Goal: Information Seeking & Learning: Learn about a topic

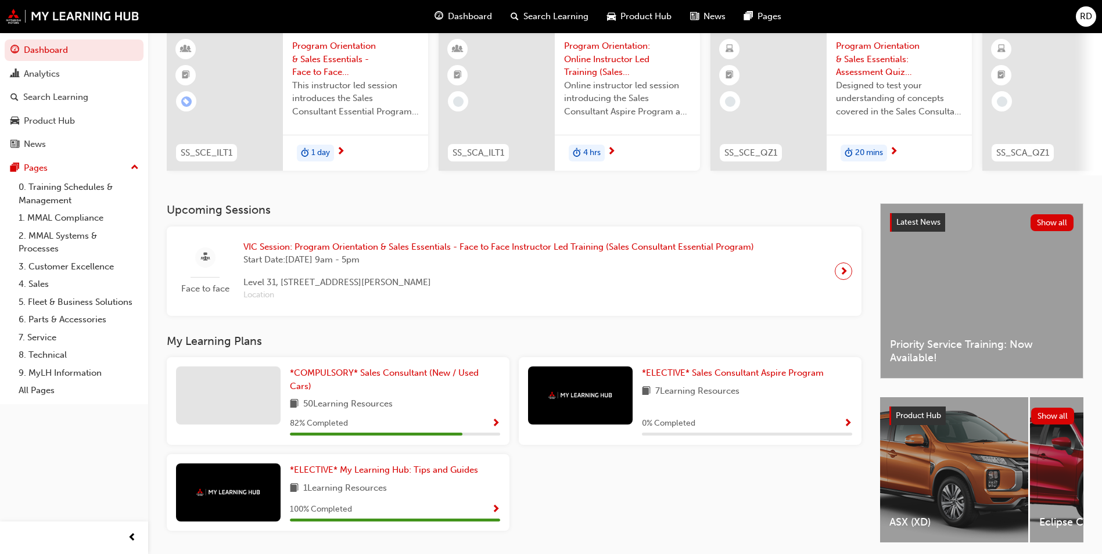
scroll to position [94, 0]
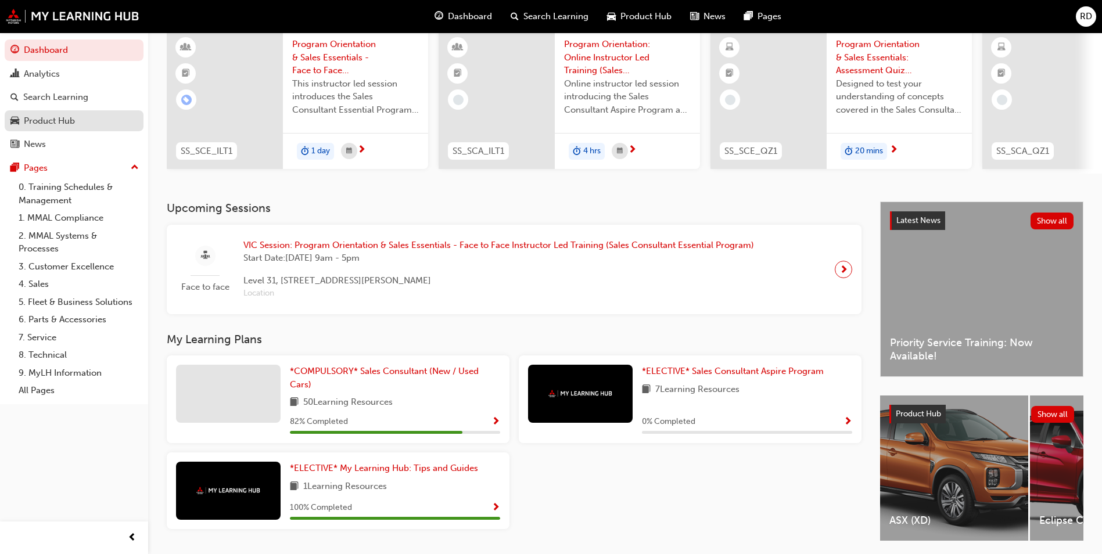
click at [57, 118] on div "Product Hub" at bounding box center [49, 120] width 51 height 13
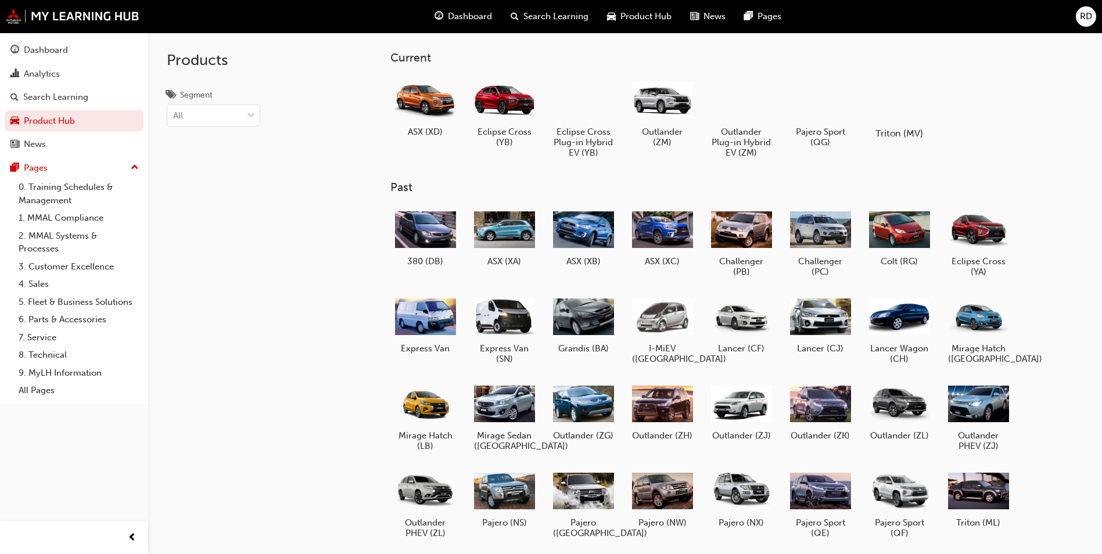
click at [908, 127] on div "Triton (MV)" at bounding box center [899, 107] width 74 height 71
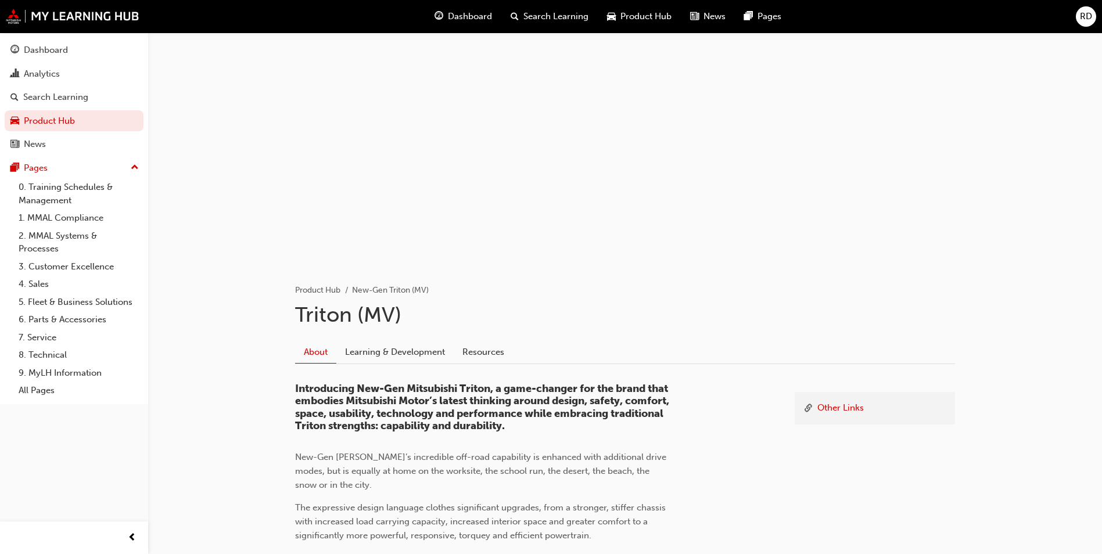
click at [637, 19] on span "Product Hub" at bounding box center [645, 16] width 51 height 13
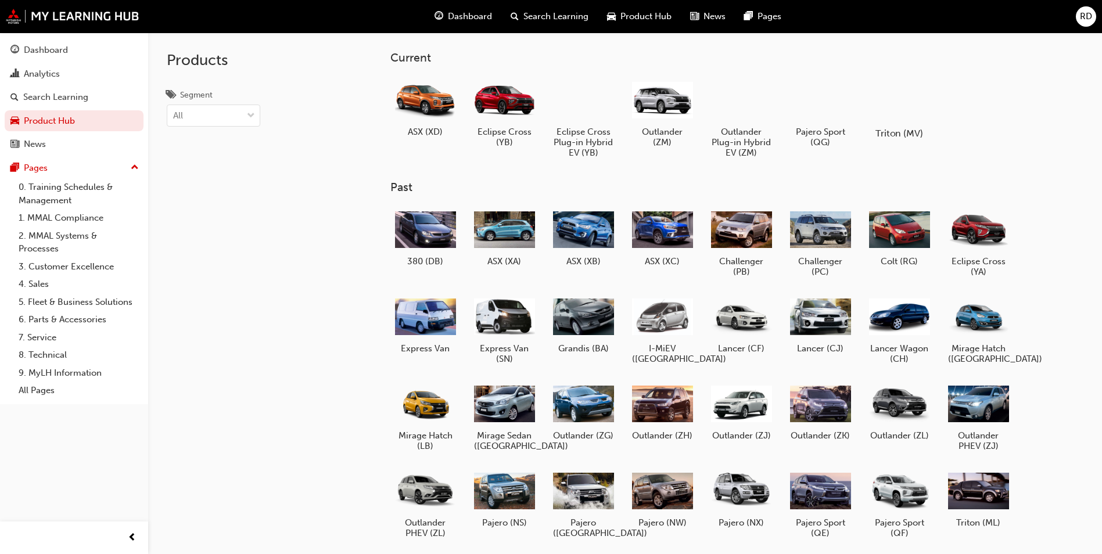
click at [893, 130] on h5 "Triton (MV)" at bounding box center [899, 133] width 64 height 11
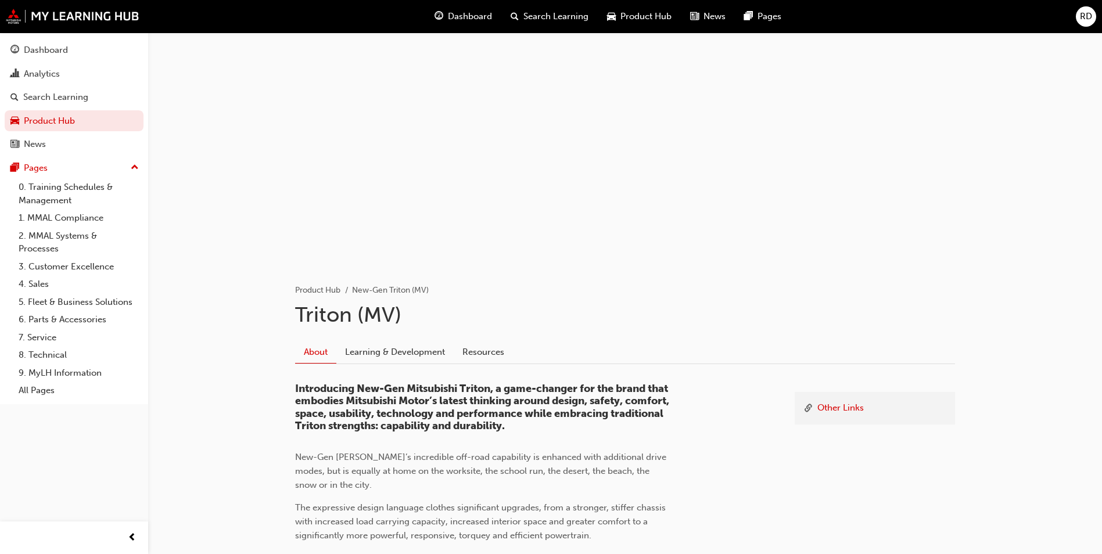
click at [893, 130] on div at bounding box center [624, 149] width 697 height 232
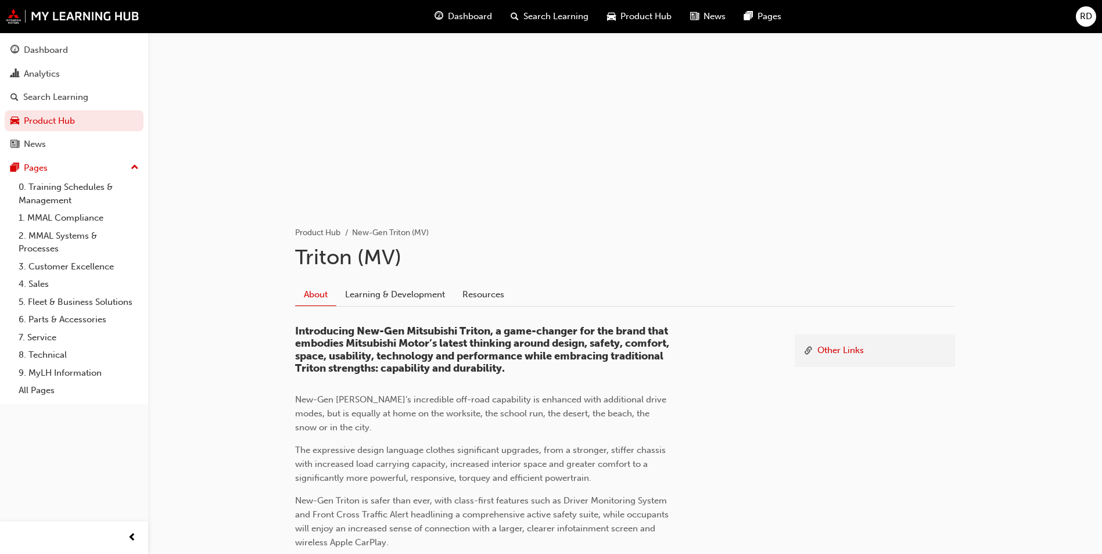
scroll to position [58, 0]
click at [848, 348] on link "Other Links" at bounding box center [840, 350] width 46 height 15
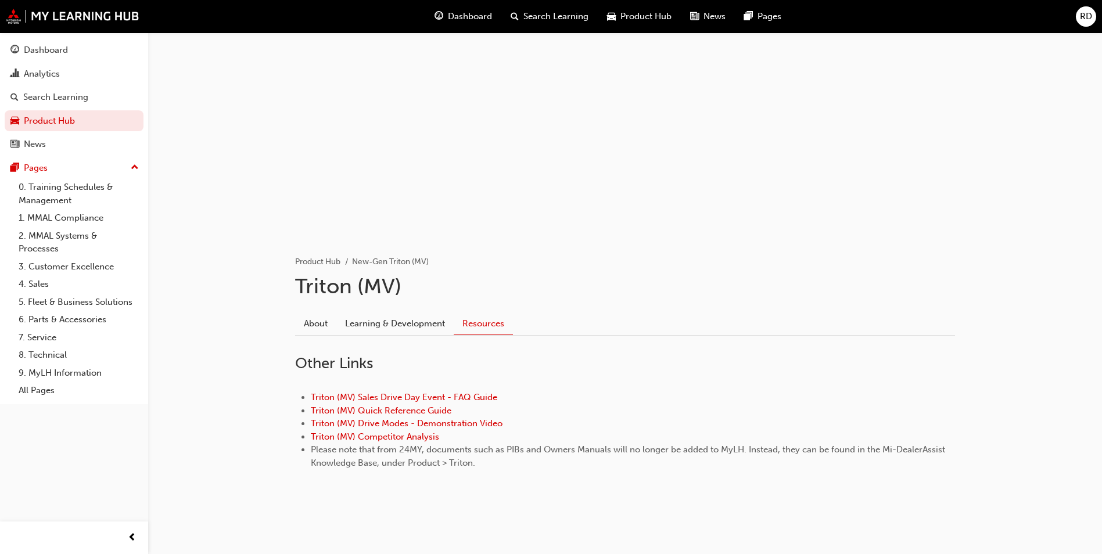
scroll to position [28, 0]
click at [415, 411] on link "Triton (MV) Quick Reference Guide" at bounding box center [381, 410] width 141 height 10
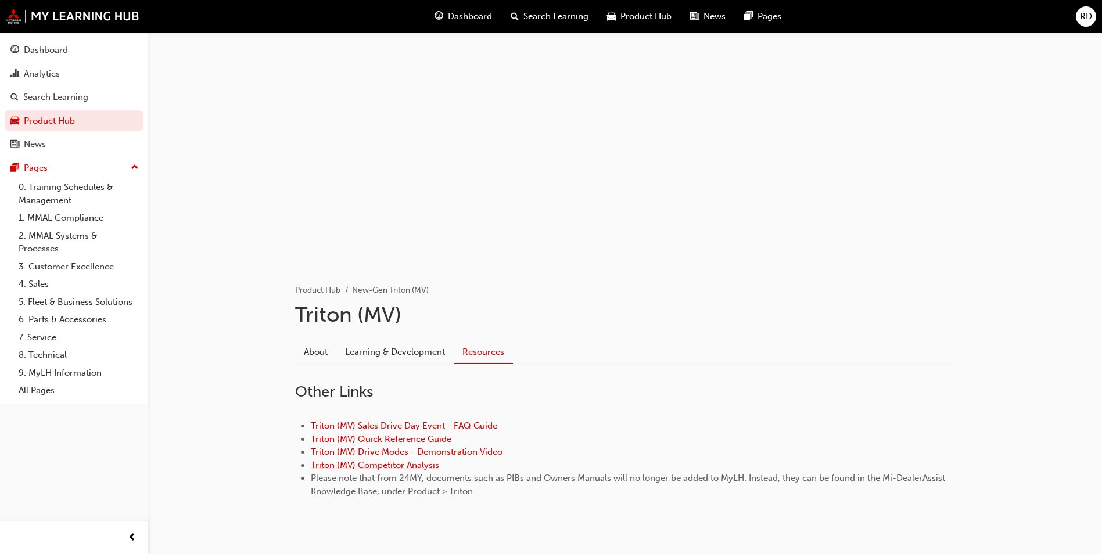
click at [407, 465] on link "Triton (MV) Competitor Analysis" at bounding box center [375, 465] width 128 height 10
click at [66, 357] on link "8. Technical" at bounding box center [79, 355] width 130 height 18
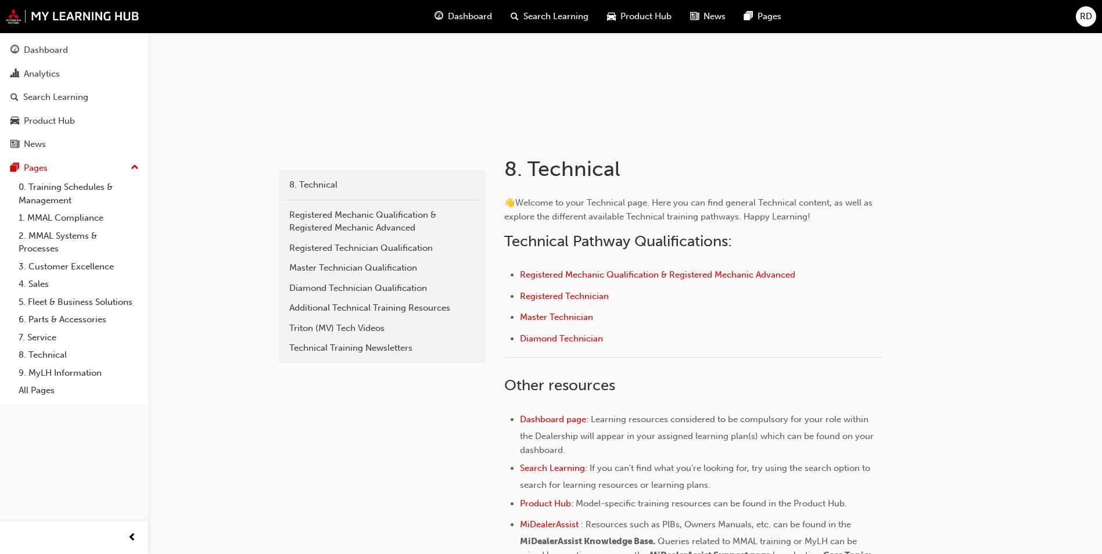
scroll to position [174, 0]
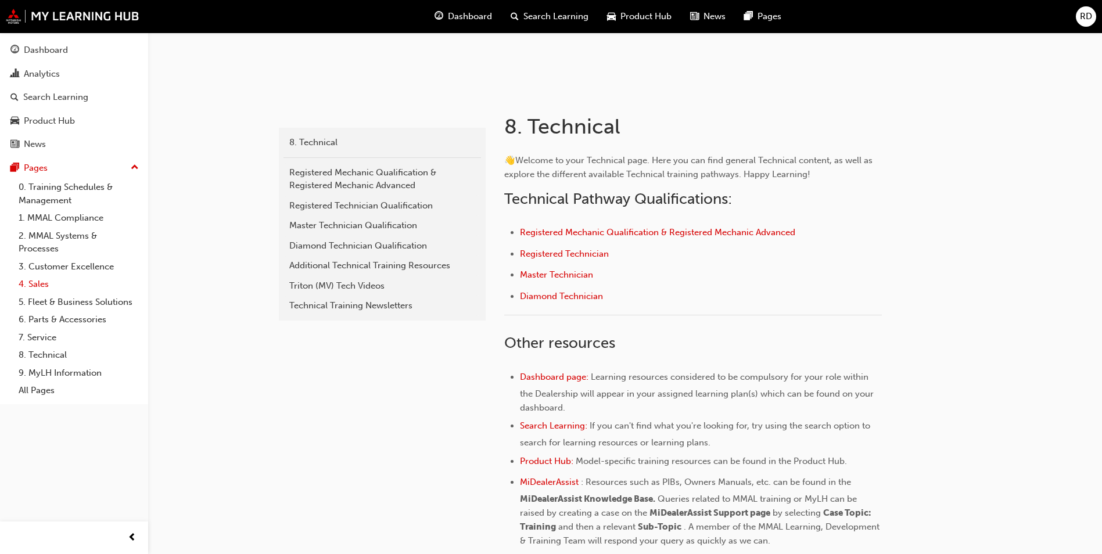
click at [41, 282] on link "4. Sales" at bounding box center [79, 284] width 130 height 18
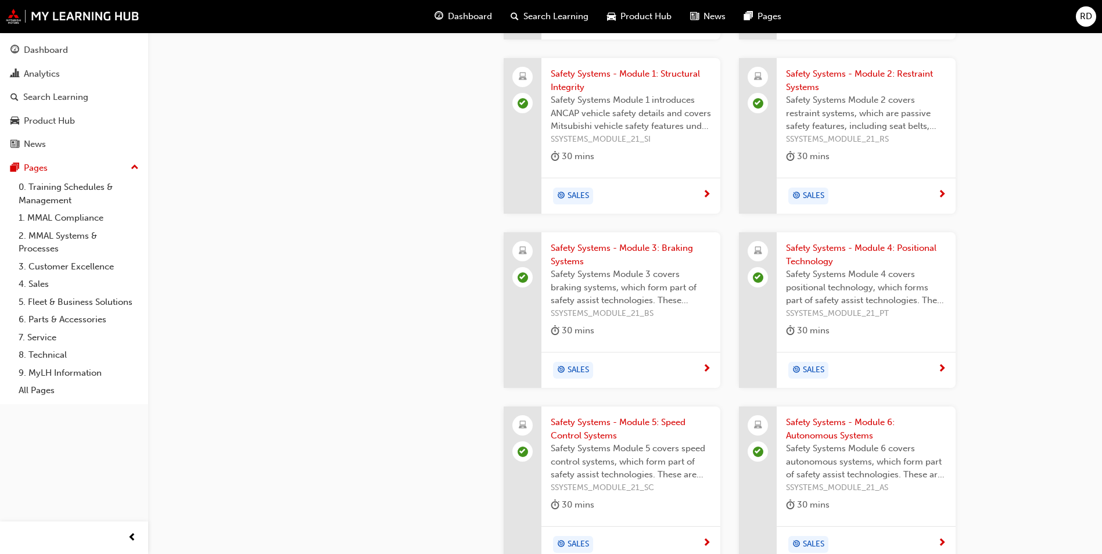
scroll to position [1365, 0]
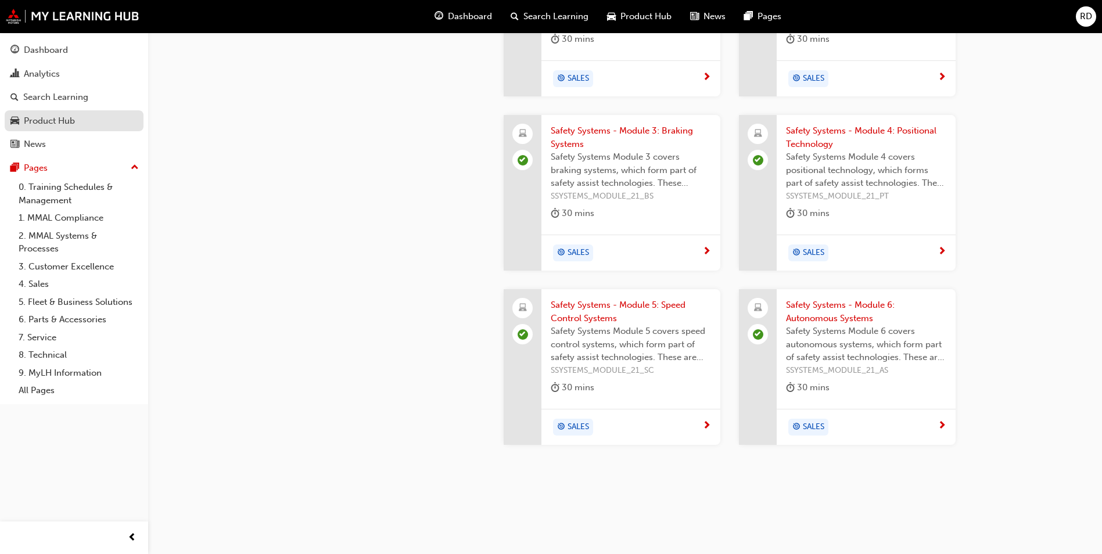
click at [55, 120] on div "Product Hub" at bounding box center [49, 120] width 51 height 13
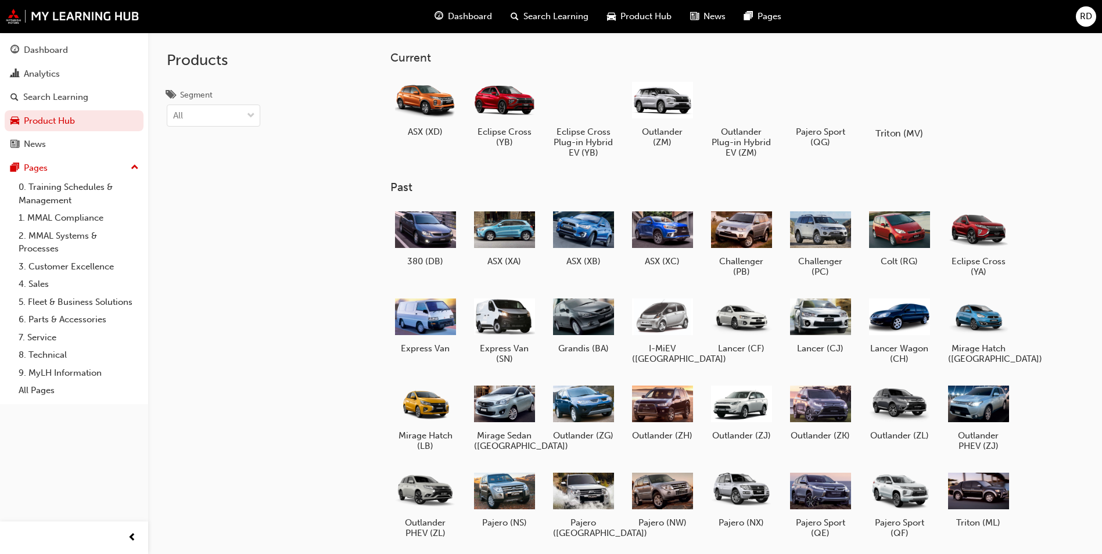
click at [915, 129] on h5 "Triton (MV)" at bounding box center [899, 133] width 64 height 11
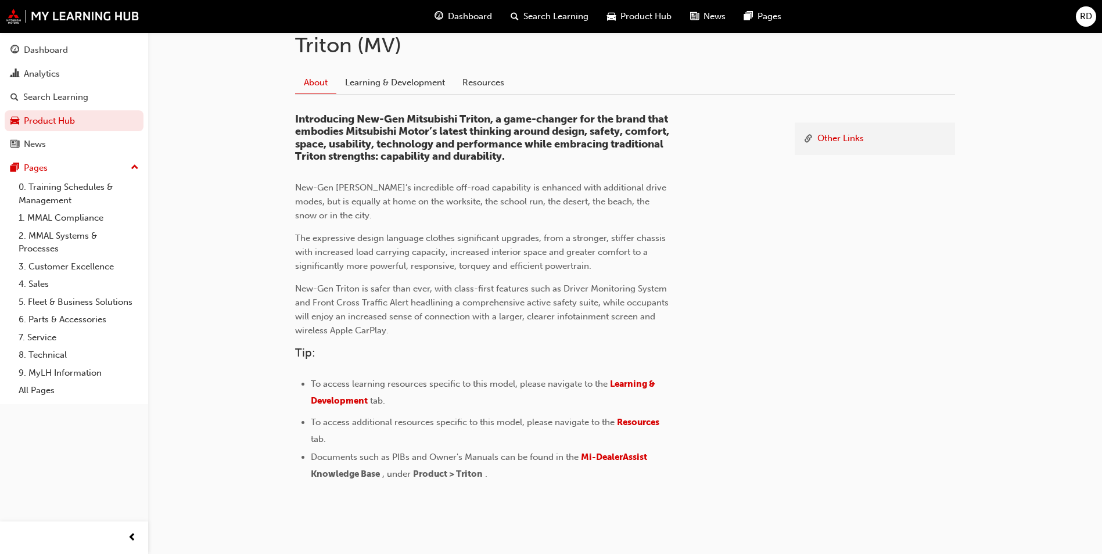
scroll to position [290, 0]
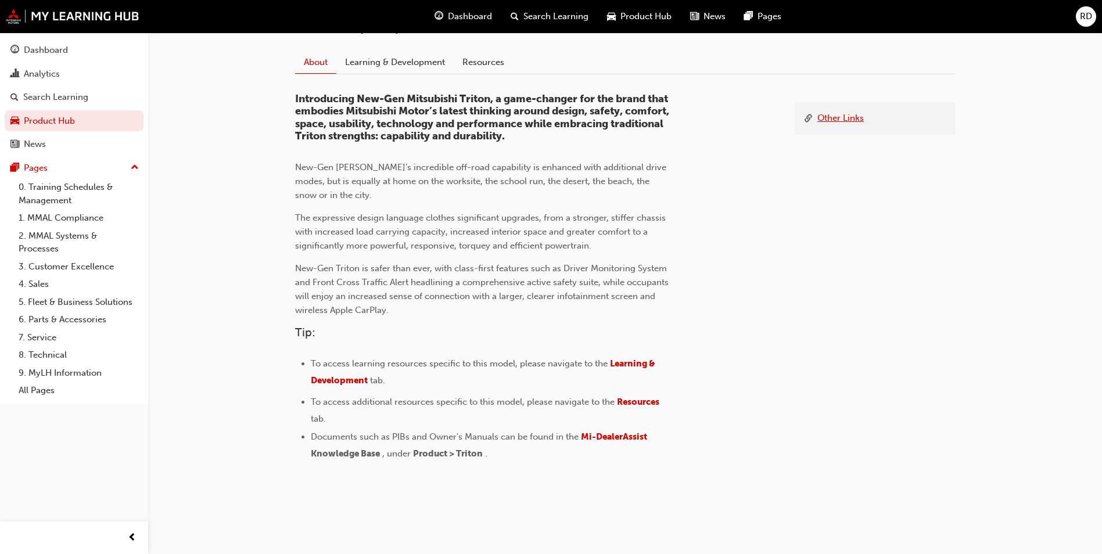
click at [838, 112] on link "Other Links" at bounding box center [840, 119] width 46 height 15
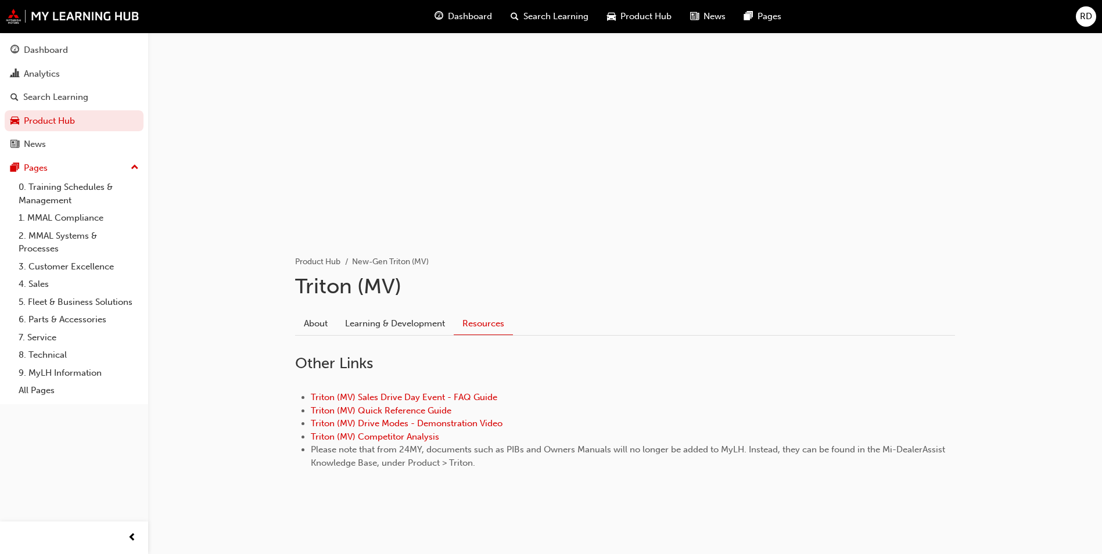
scroll to position [28, 0]
click at [451, 398] on link "Triton (MV) Sales Drive Day Event - FAQ Guide" at bounding box center [404, 397] width 186 height 10
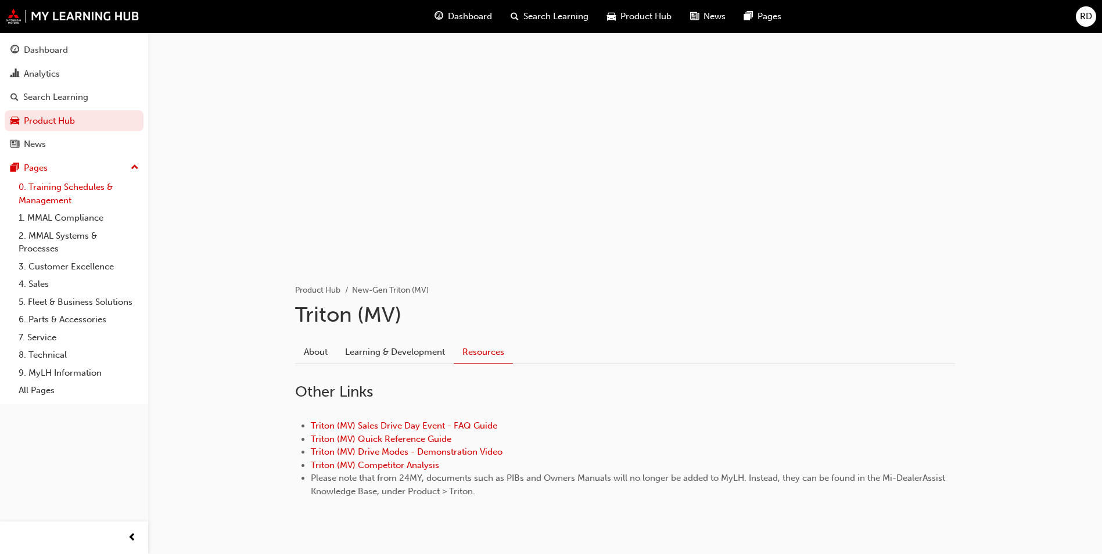
click at [84, 185] on link "0. Training Schedules & Management" at bounding box center [79, 193] width 130 height 31
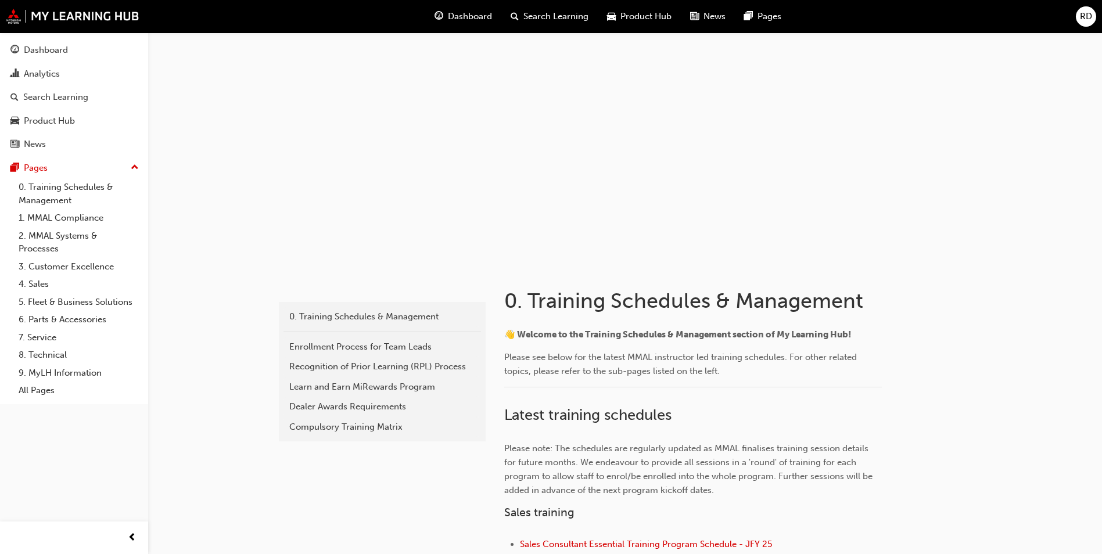
click at [560, 21] on span "Search Learning" at bounding box center [555, 16] width 65 height 13
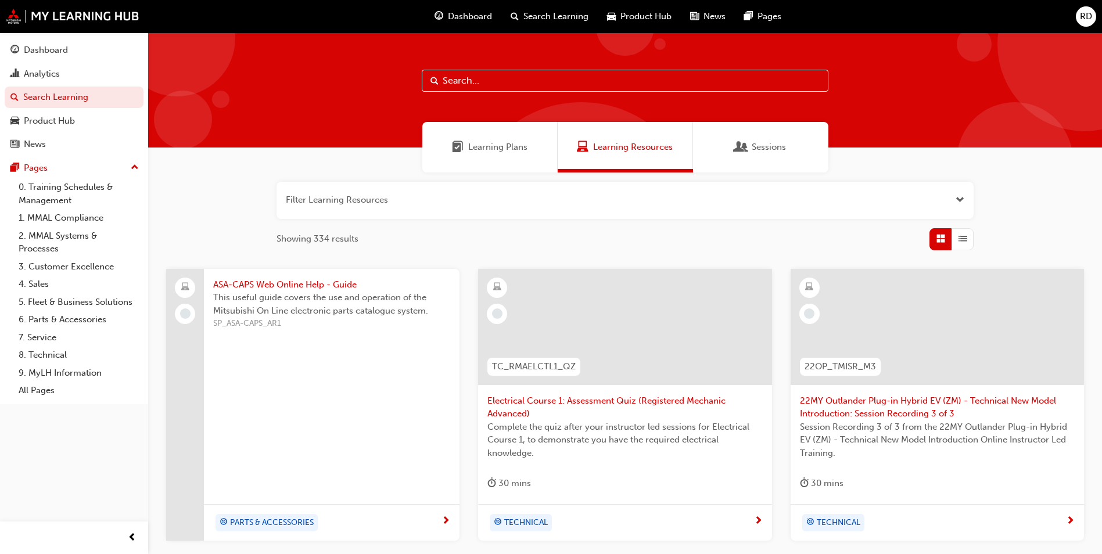
click at [494, 81] on input "text" at bounding box center [625, 81] width 407 height 22
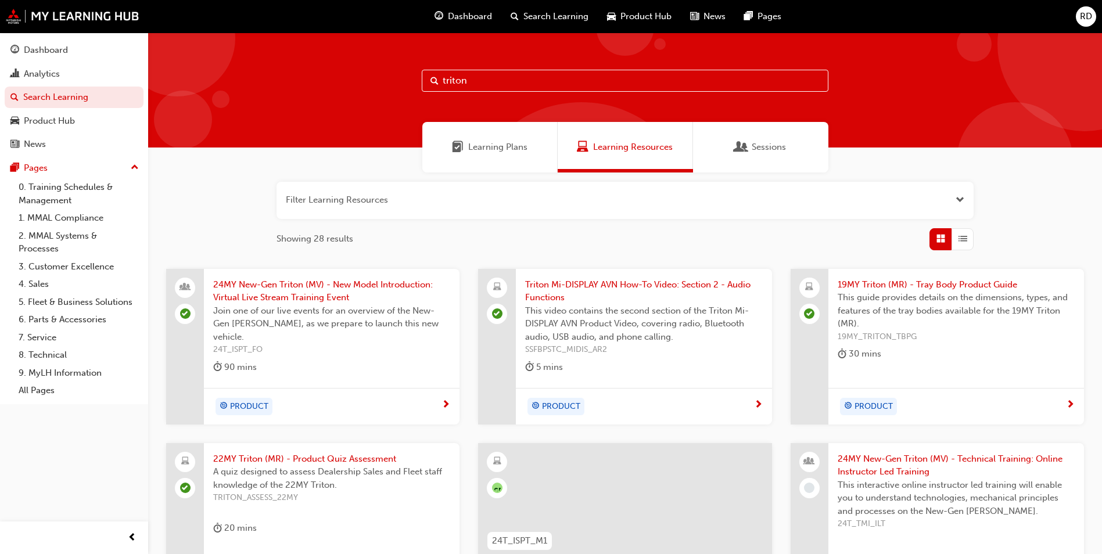
type input "triton"
click at [310, 289] on span "24MY New-Gen Triton (MV) - New Model Introduction: Virtual Live Stream Training…" at bounding box center [331, 291] width 237 height 26
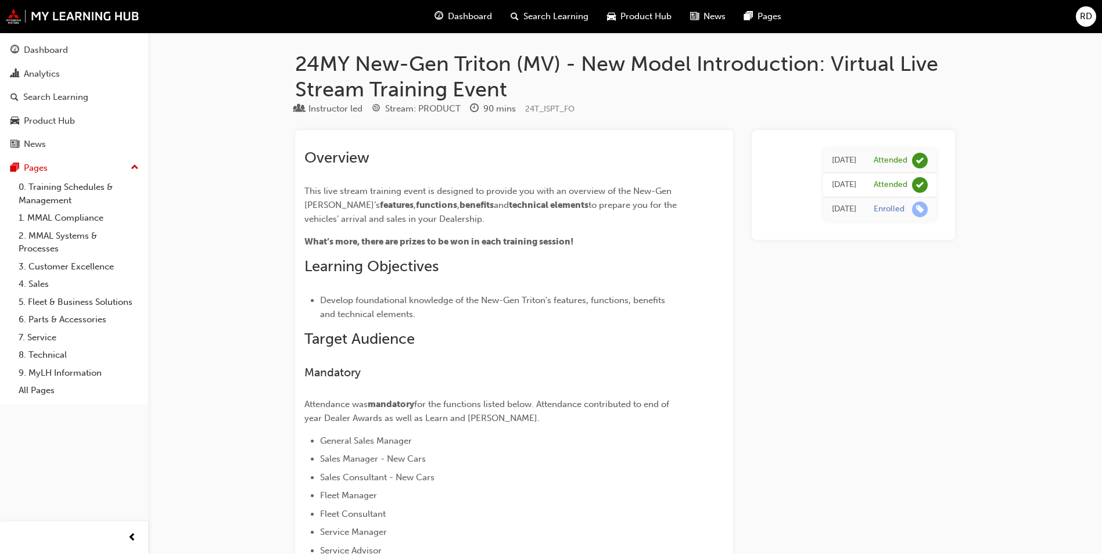
click at [566, 18] on span "Search Learning" at bounding box center [555, 16] width 65 height 13
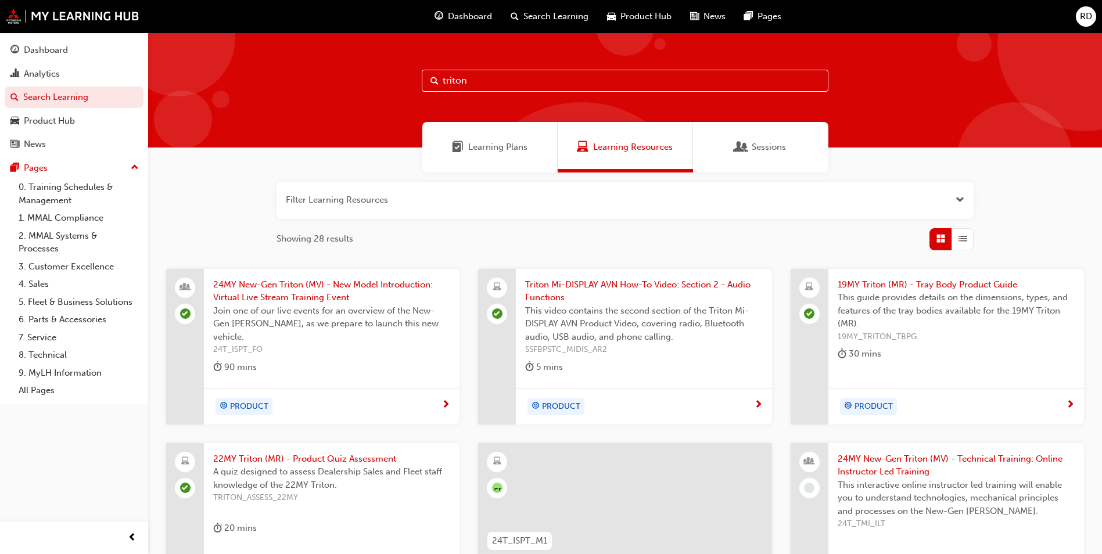
click at [472, 16] on span "Dashboard" at bounding box center [470, 16] width 44 height 13
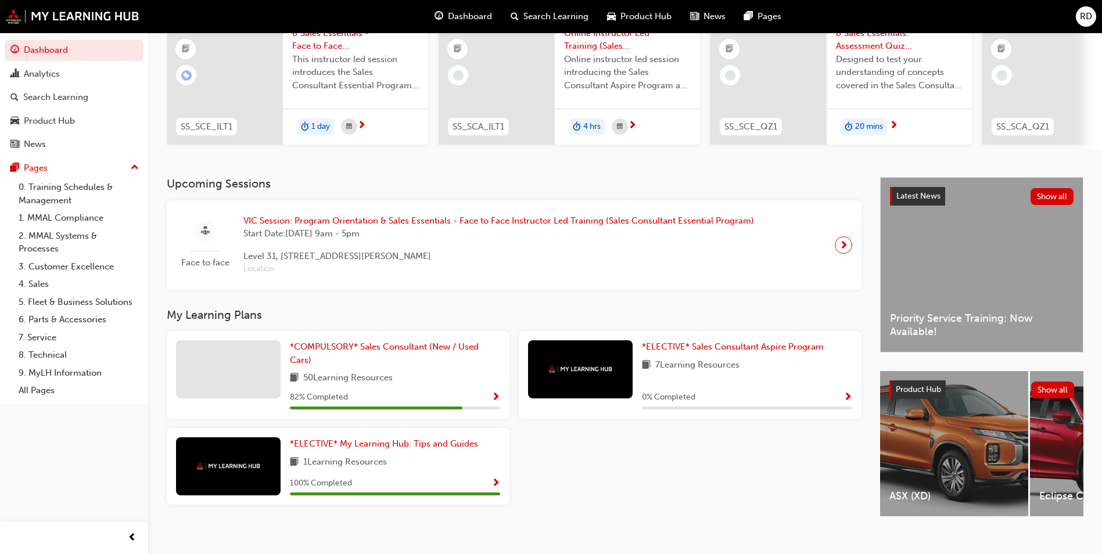
scroll to position [140, 0]
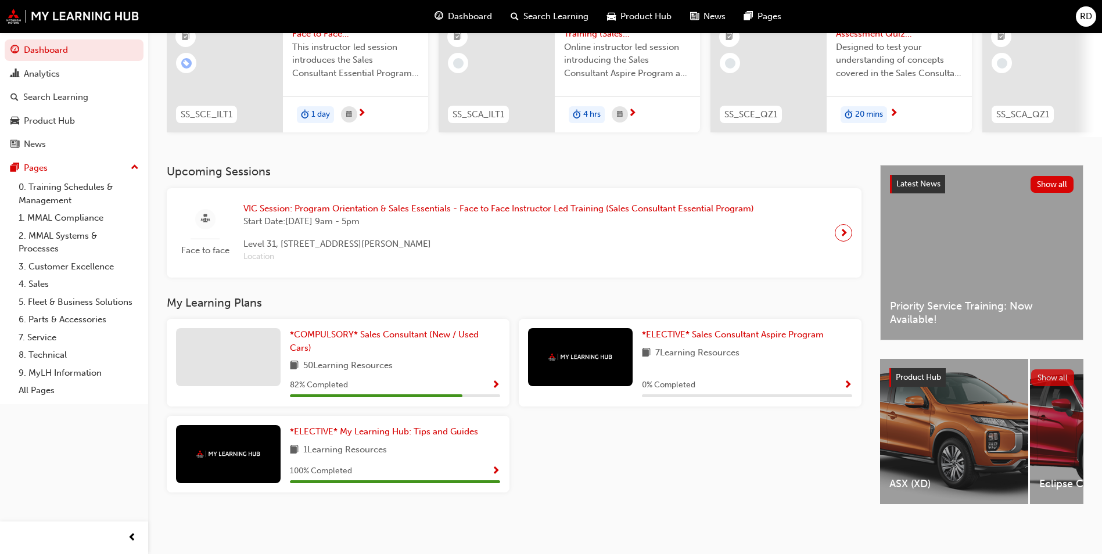
click at [1066, 376] on button "Show all" at bounding box center [1053, 377] width 44 height 17
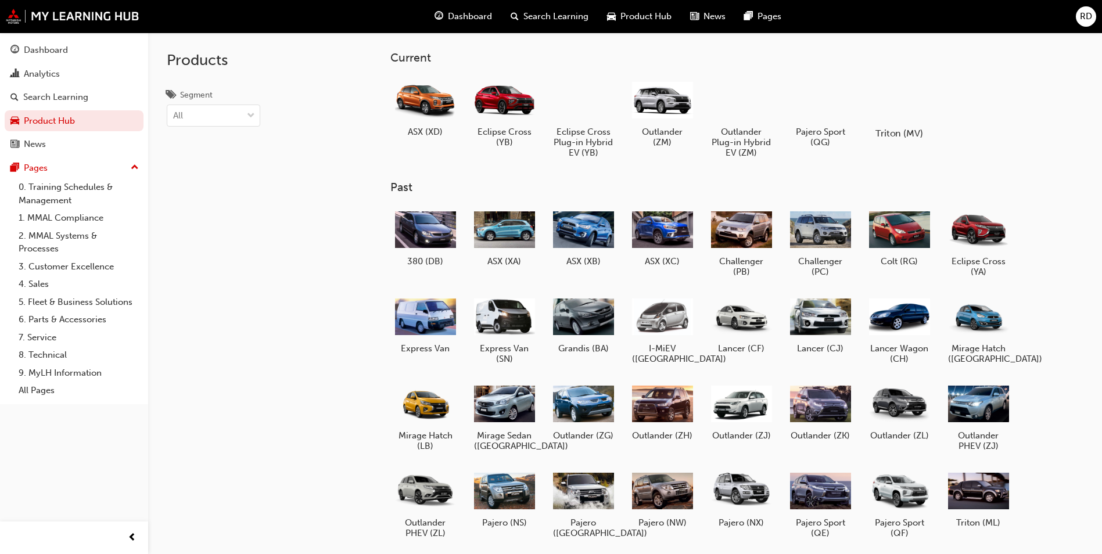
click at [911, 135] on h5 "Triton (MV)" at bounding box center [899, 133] width 64 height 11
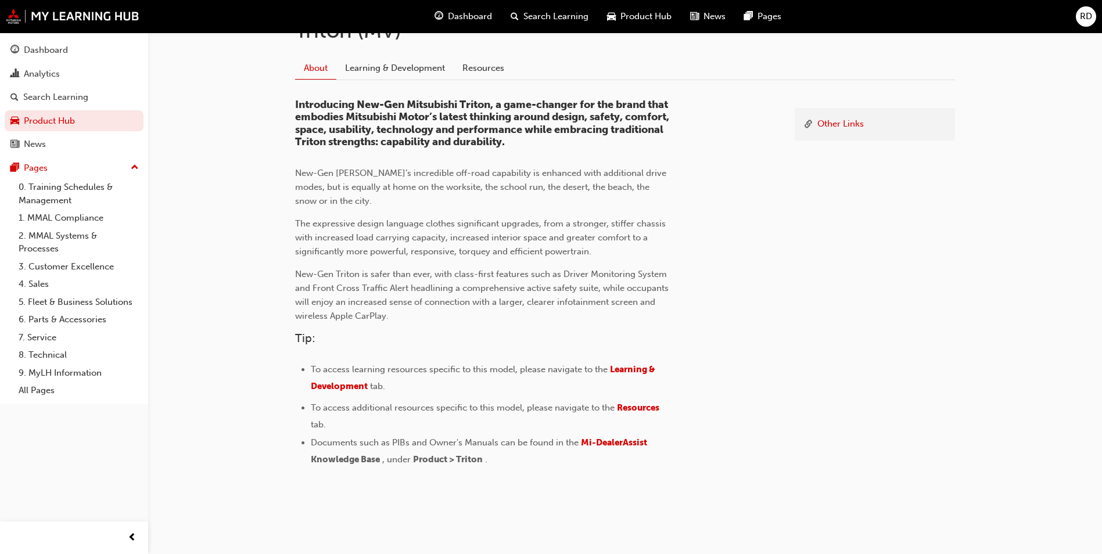
scroll to position [290, 0]
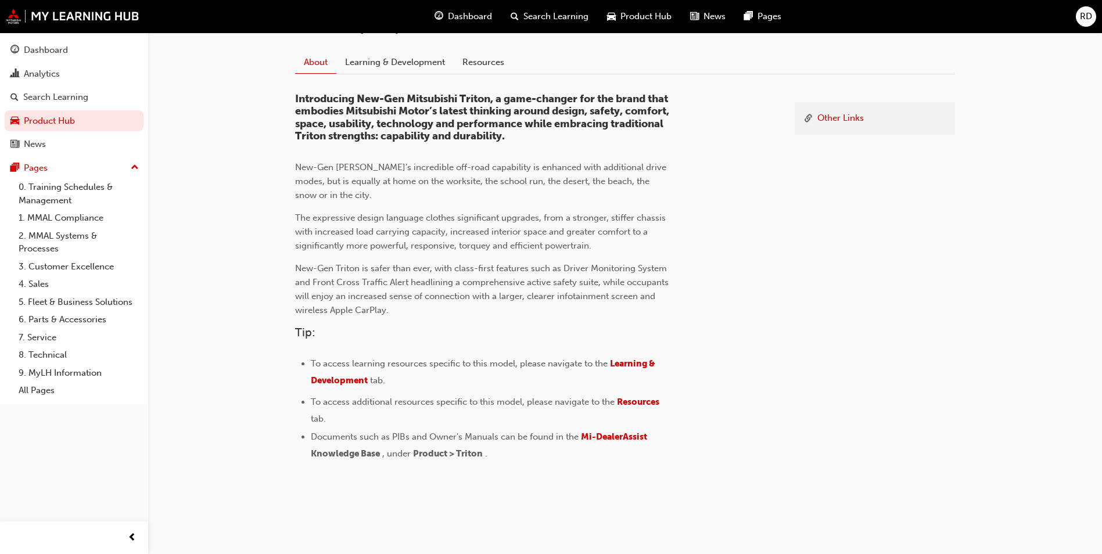
drag, startPoint x: 347, startPoint y: 458, endPoint x: 358, endPoint y: 455, distance: 12.0
click at [347, 457] on span "Knowledge Base" at bounding box center [345, 453] width 69 height 10
click at [630, 436] on span "Mi-DealerAssist" at bounding box center [614, 436] width 66 height 10
